Goal: Transaction & Acquisition: Purchase product/service

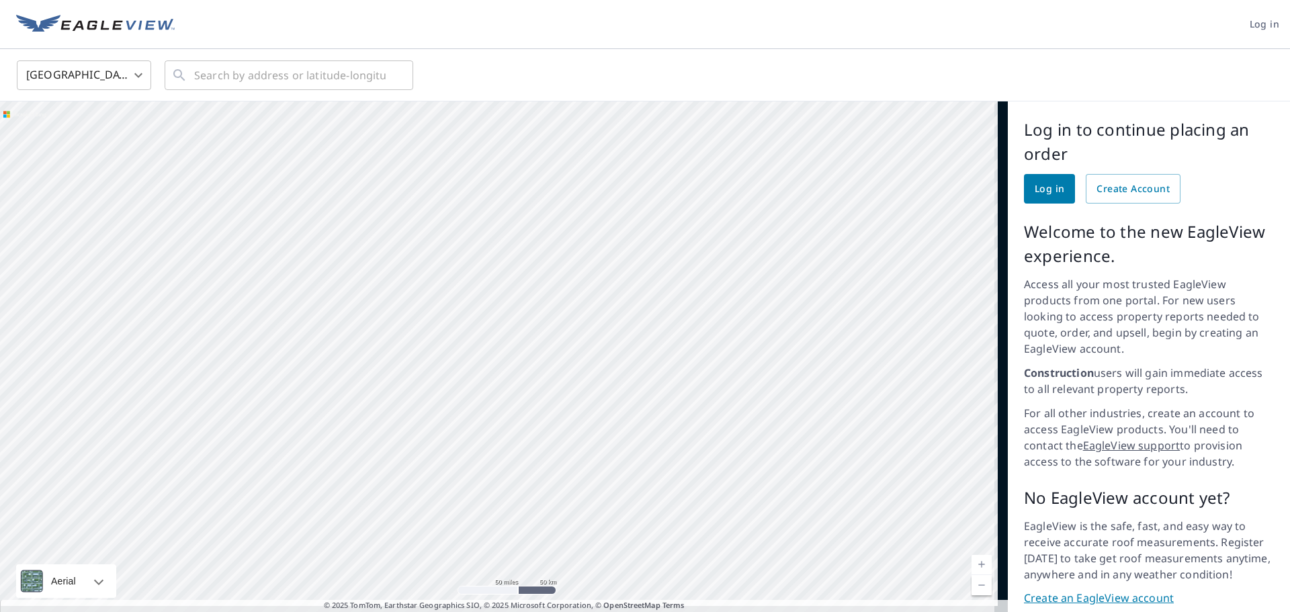
drag, startPoint x: 595, startPoint y: 236, endPoint x: 588, endPoint y: 236, distance: 7.4
click at [588, 236] on div at bounding box center [504, 361] width 1008 height 521
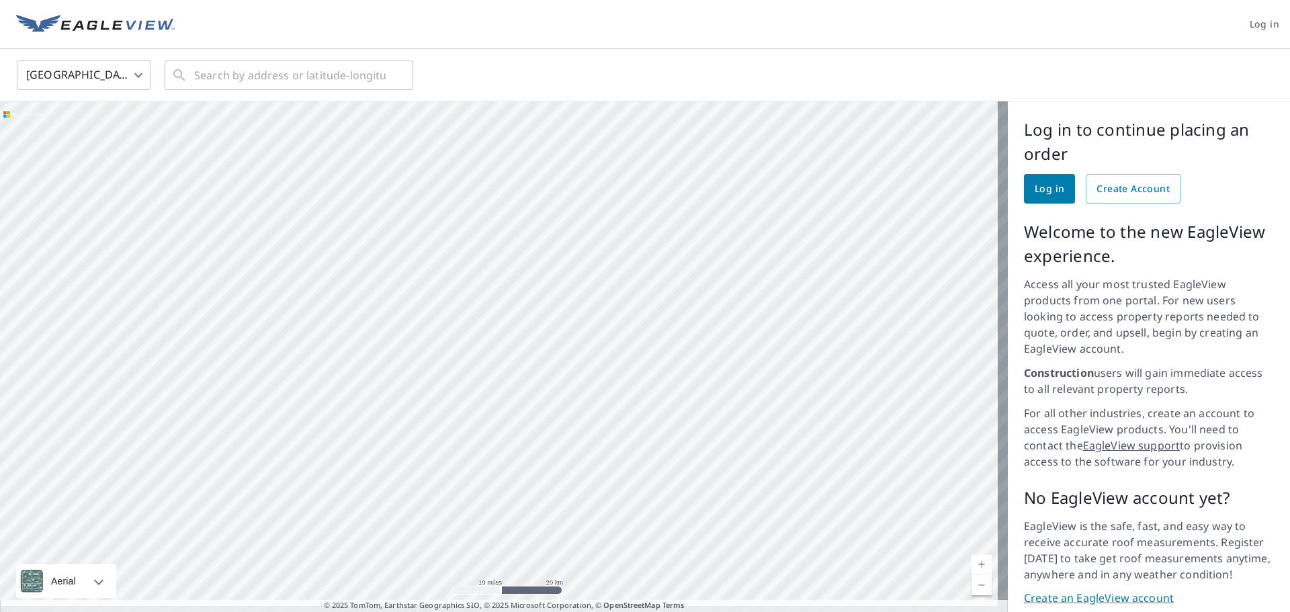
drag, startPoint x: 677, startPoint y: 337, endPoint x: 685, endPoint y: 103, distance: 233.3
click at [678, 156] on div at bounding box center [504, 361] width 1008 height 521
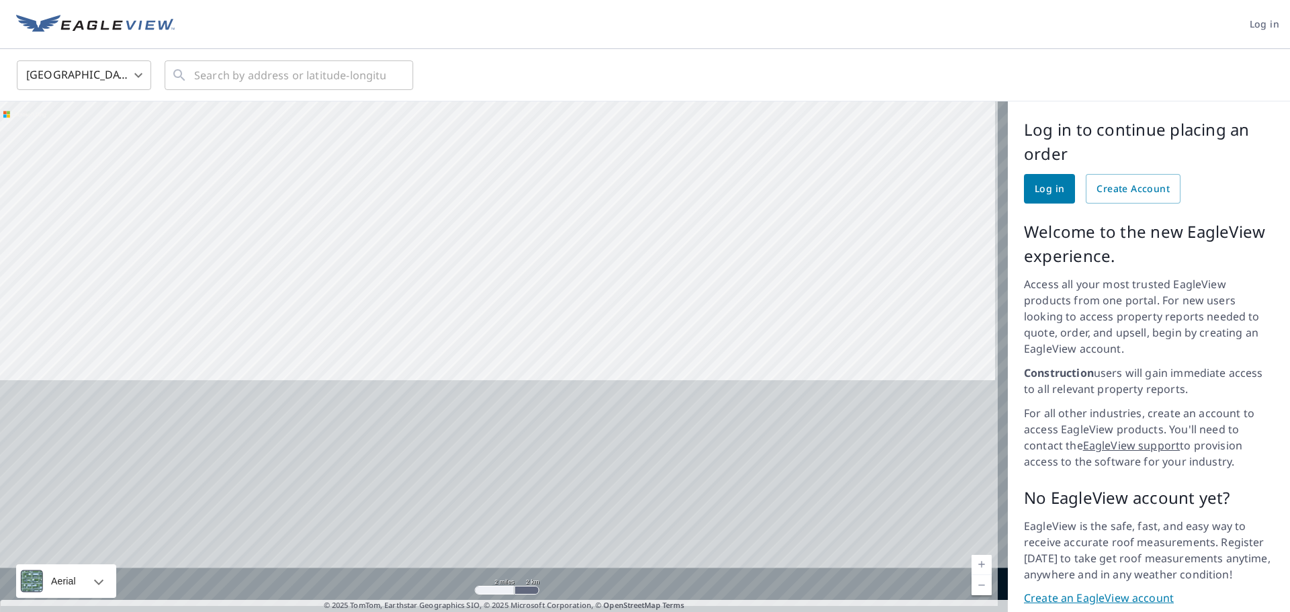
drag, startPoint x: 734, startPoint y: 442, endPoint x: 746, endPoint y: 84, distance: 358.3
click at [742, 112] on div at bounding box center [504, 361] width 1008 height 521
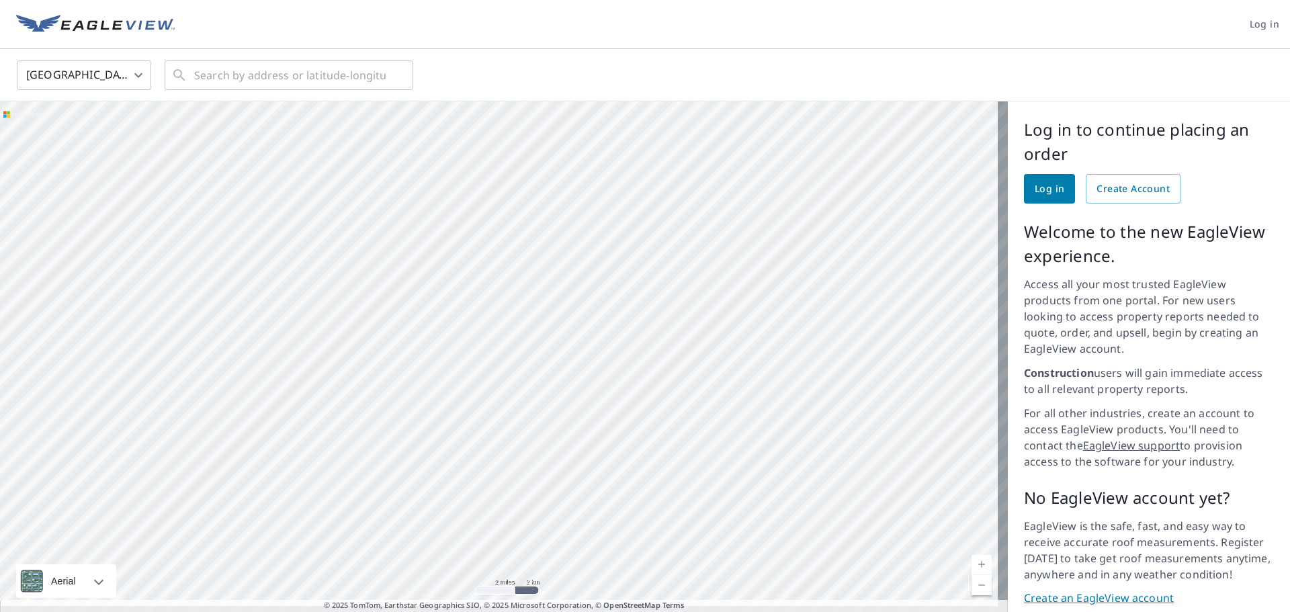
drag, startPoint x: 712, startPoint y: 288, endPoint x: 645, endPoint y: 215, distance: 98.9
click at [645, 215] on div at bounding box center [504, 361] width 1008 height 521
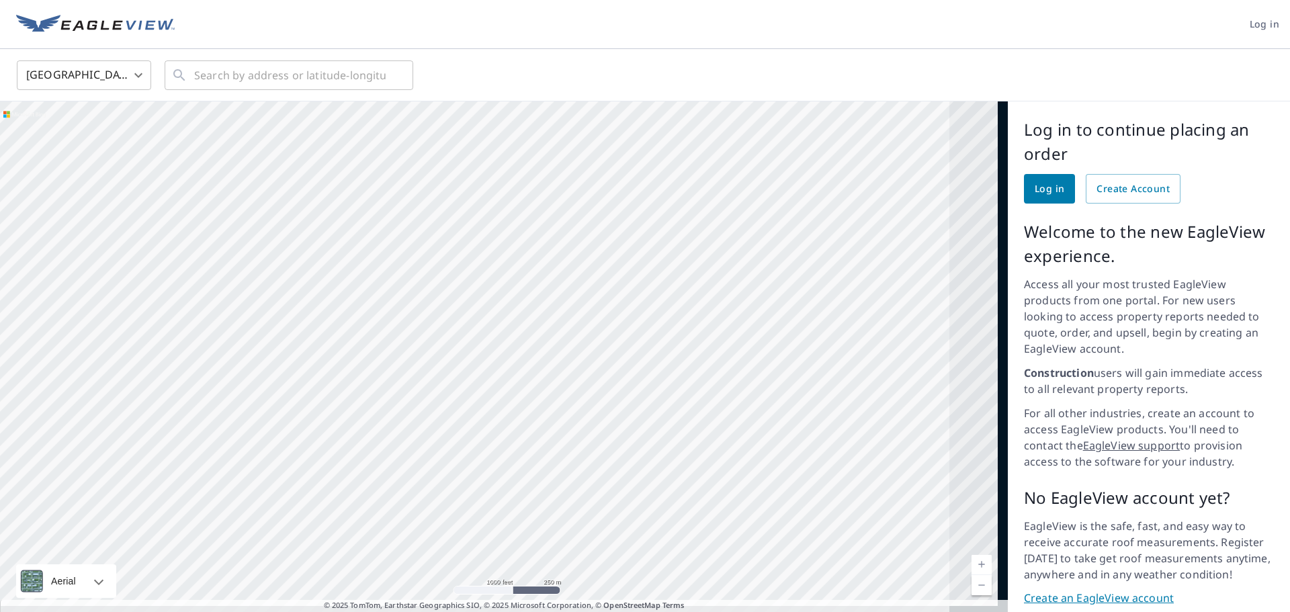
drag, startPoint x: 664, startPoint y: 351, endPoint x: 480, endPoint y: 221, distance: 225.6
click at [458, 203] on div at bounding box center [504, 361] width 1008 height 521
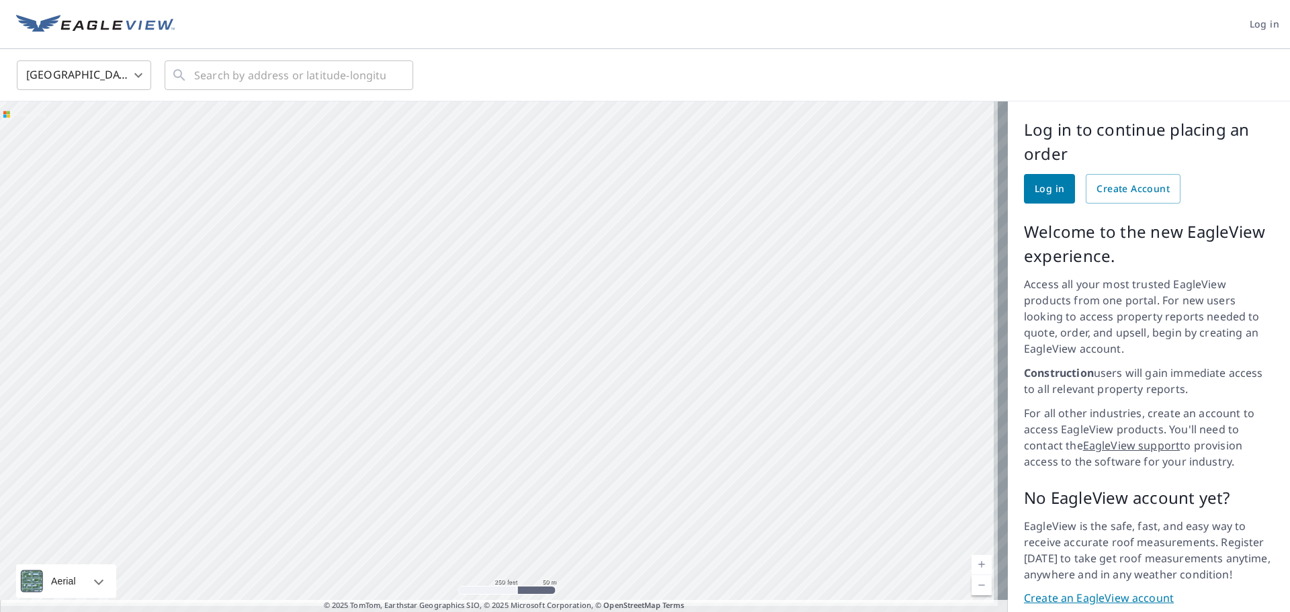
drag, startPoint x: 763, startPoint y: 325, endPoint x: 485, endPoint y: 210, distance: 301.0
click at [485, 210] on div at bounding box center [504, 361] width 1008 height 521
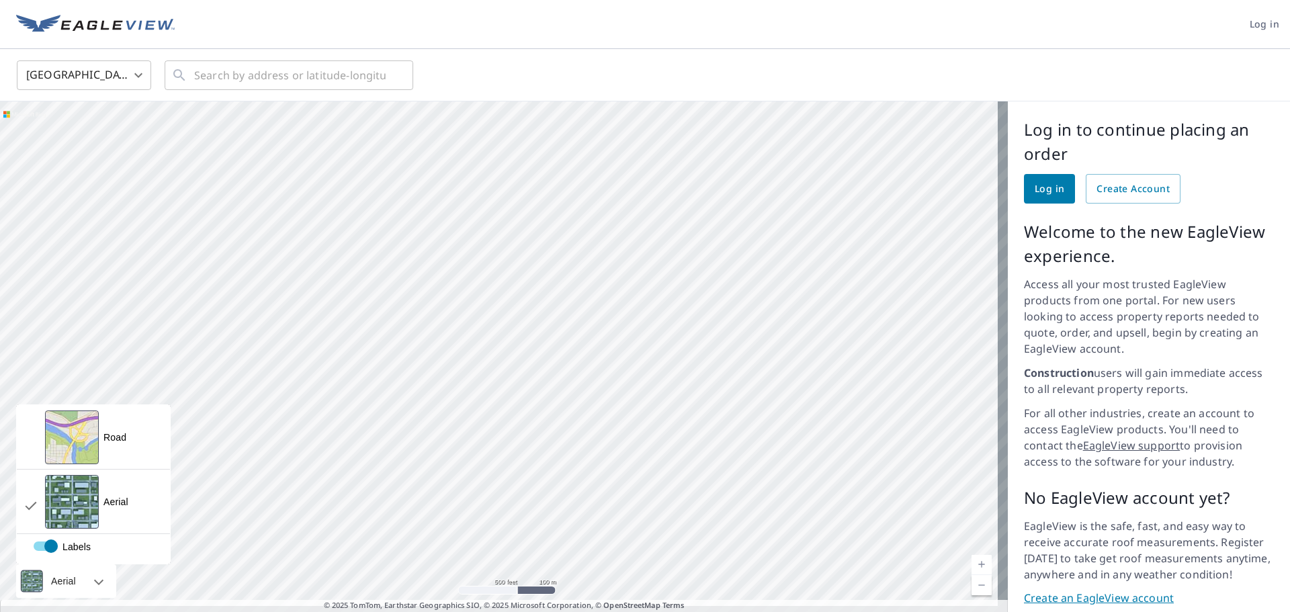
click at [93, 569] on div "Aerial" at bounding box center [66, 581] width 100 height 34
click at [52, 541] on label "Labels" at bounding box center [124, 541] width 180 height 0
checkbox input "false"
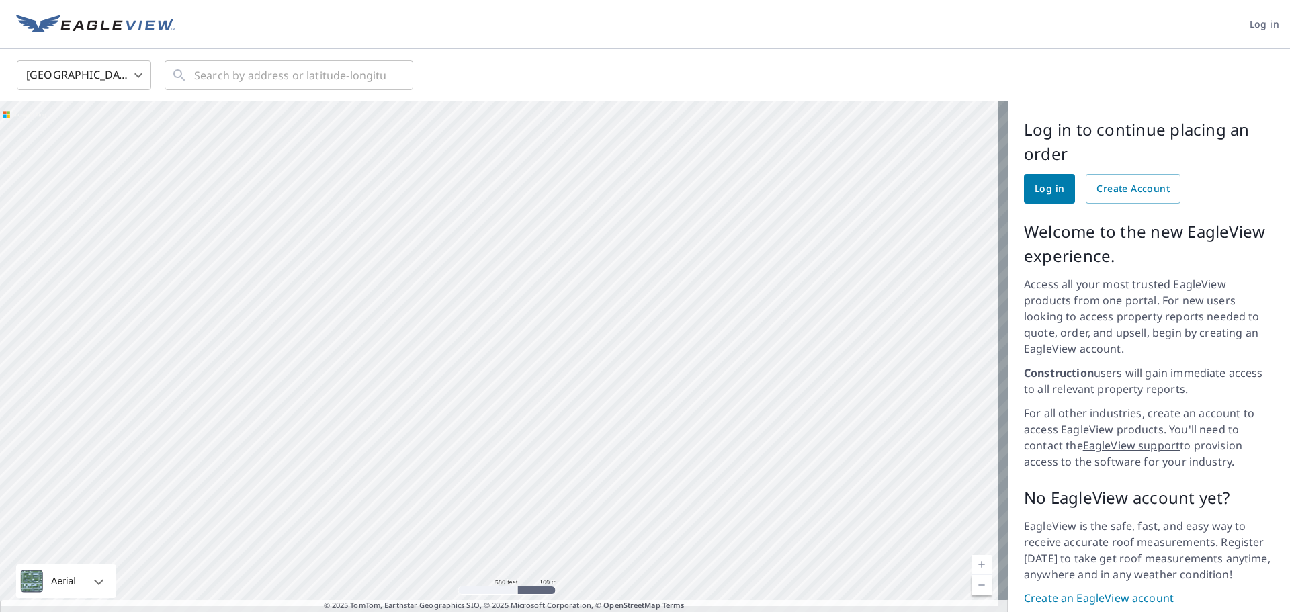
drag, startPoint x: 323, startPoint y: 415, endPoint x: 525, endPoint y: 242, distance: 266.4
click at [521, 245] on div at bounding box center [504, 361] width 1008 height 521
click at [397, 253] on div at bounding box center [504, 361] width 1008 height 521
click at [785, 286] on div at bounding box center [504, 361] width 1008 height 521
drag, startPoint x: 765, startPoint y: 276, endPoint x: 287, endPoint y: 290, distance: 478.6
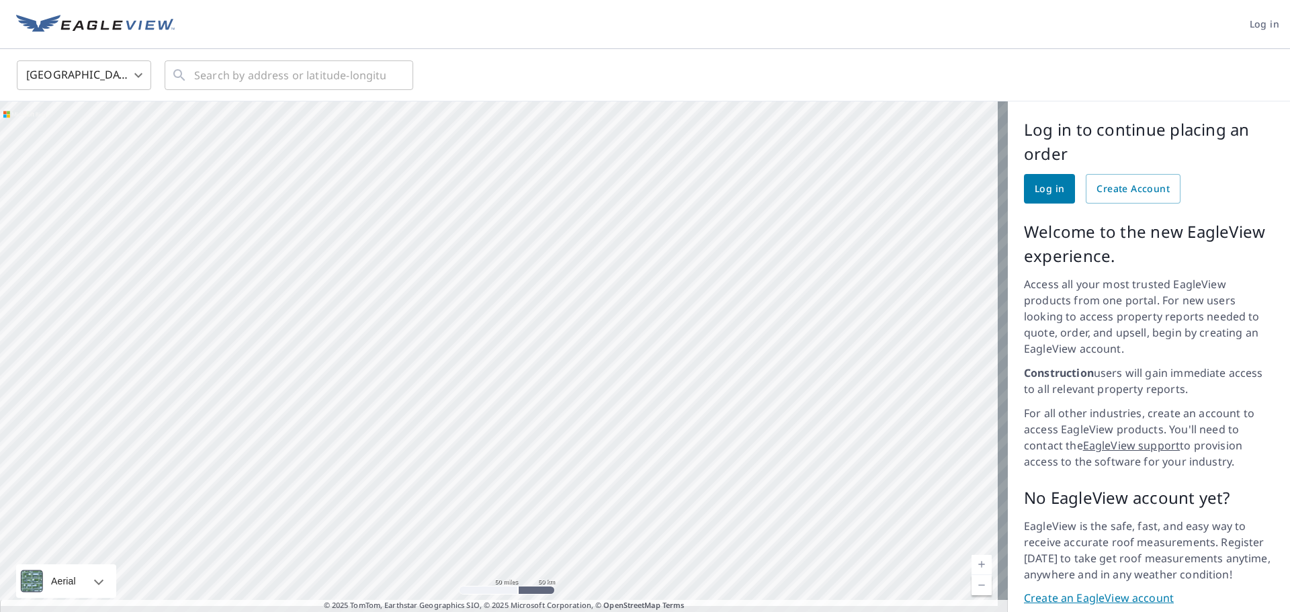
click at [287, 290] on div at bounding box center [504, 361] width 1008 height 521
drag, startPoint x: 594, startPoint y: 273, endPoint x: 636, endPoint y: 222, distance: 65.9
click at [636, 222] on div at bounding box center [504, 361] width 1008 height 521
click at [572, 351] on div at bounding box center [504, 361] width 1008 height 521
click at [615, 351] on div at bounding box center [504, 361] width 1008 height 521
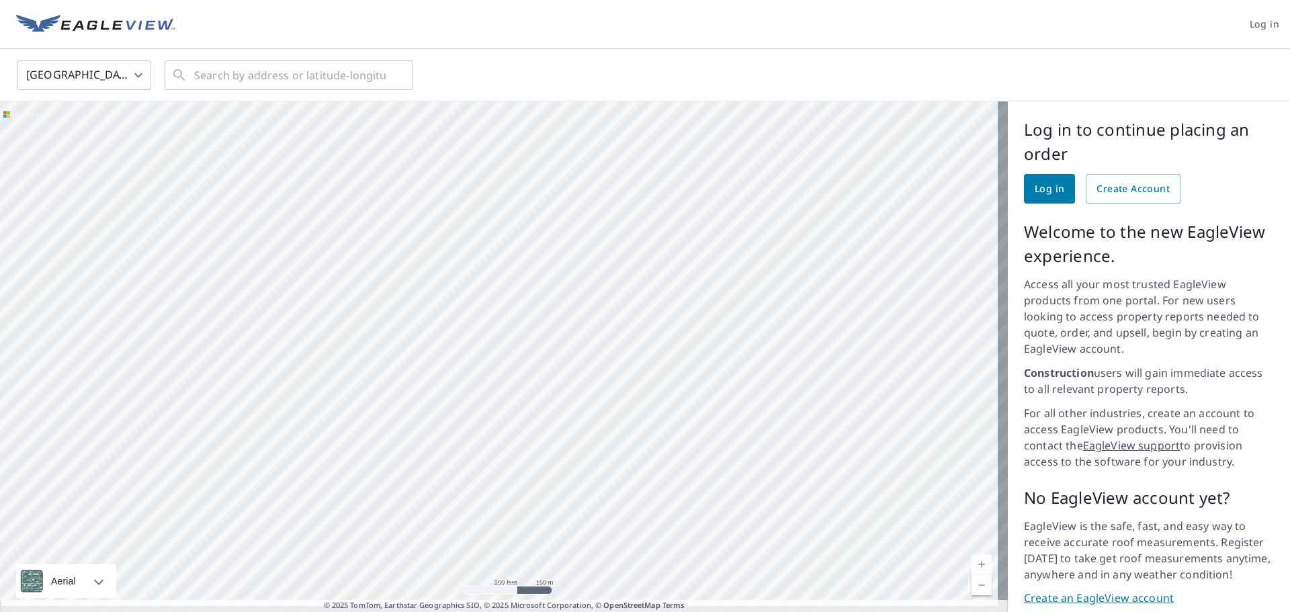
click at [618, 291] on div at bounding box center [504, 361] width 1008 height 521
